Goal: Navigation & Orientation: Go to known website

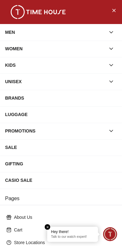
scroll to position [93, 0]
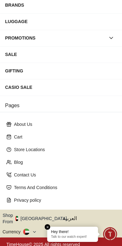
click at [33, 216] on button "Shop From [GEOGRAPHIC_DATA]" at bounding box center [37, 218] width 69 height 13
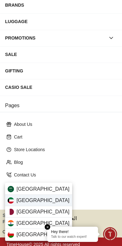
click at [14, 205] on div "[GEOGRAPHIC_DATA]" at bounding box center [38, 200] width 67 height 11
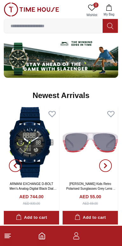
scroll to position [353, 0]
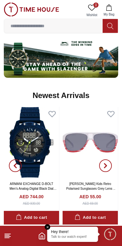
click at [8, 237] on line at bounding box center [8, 237] width 6 height 0
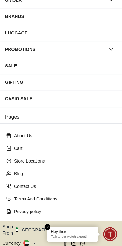
scroll to position [93, 0]
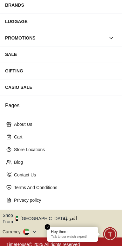
click at [40, 216] on button "Shop From [GEOGRAPHIC_DATA]" at bounding box center [37, 218] width 69 height 13
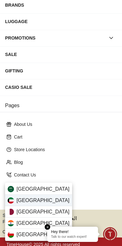
click at [42, 202] on div "[GEOGRAPHIC_DATA]" at bounding box center [38, 200] width 67 height 11
